Goal: Navigation & Orientation: Find specific page/section

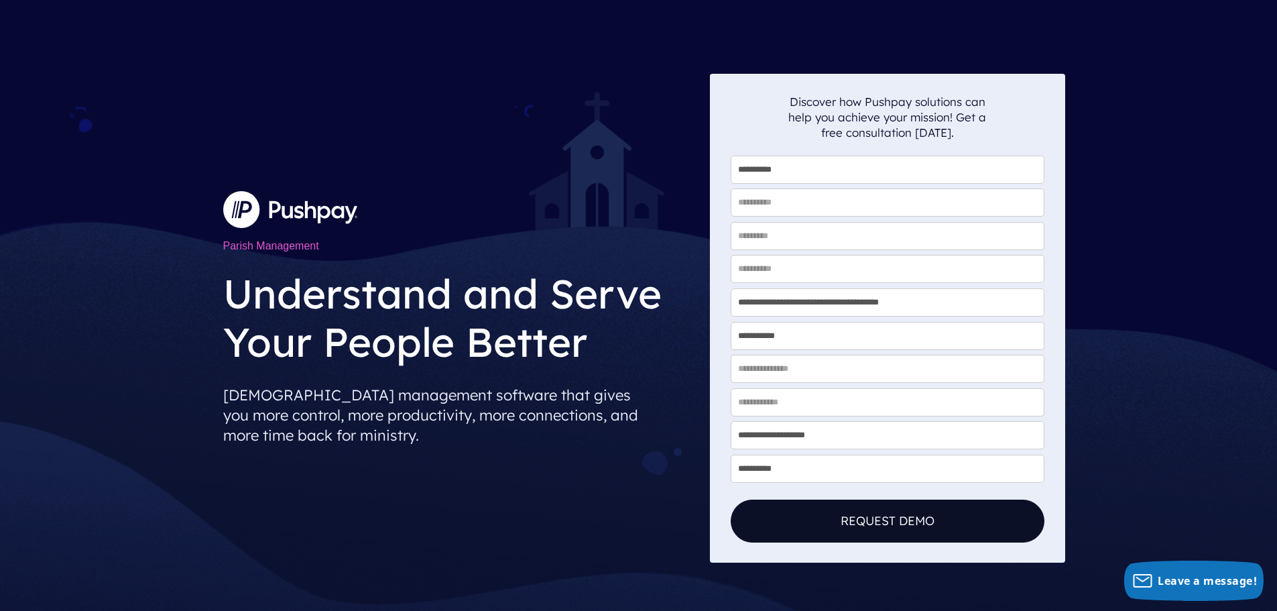
click at [154, 28] on div "**********" at bounding box center [638, 318] width 1277 height 636
click at [260, 201] on img at bounding box center [290, 209] width 134 height 36
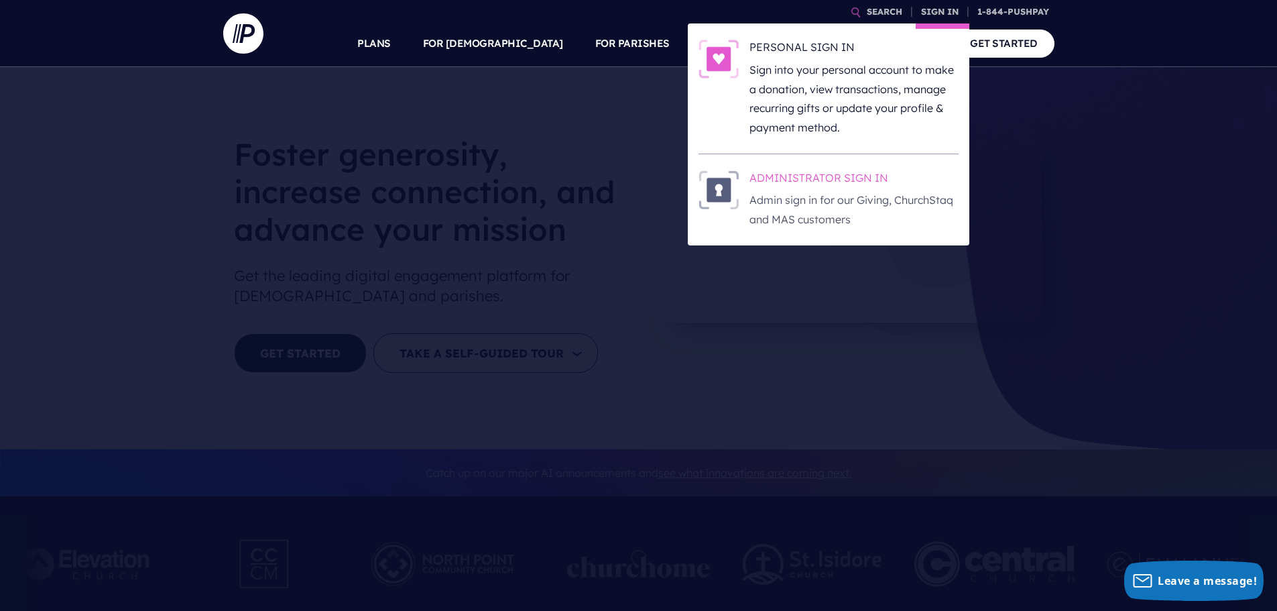
click at [850, 180] on h6 "ADMINISTRATOR SIGN IN" at bounding box center [854, 180] width 209 height 20
